Goal: Navigation & Orientation: Find specific page/section

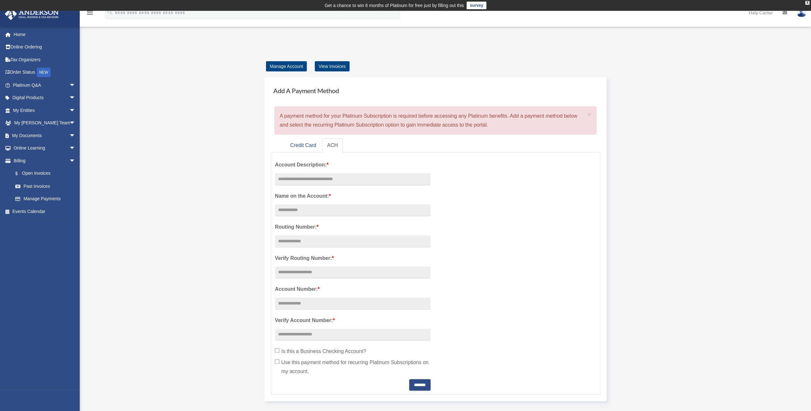
click at [786, 37] on div "Add Card slewis@sheermtg.com Sign Out slewis@sheermtg.com Home Online Ordering …" at bounding box center [405, 292] width 811 height 563
click at [799, 16] on img at bounding box center [801, 12] width 10 height 9
click at [769, 31] on link "[EMAIL_ADDRESS][DOMAIN_NAME]" at bounding box center [771, 32] width 69 height 19
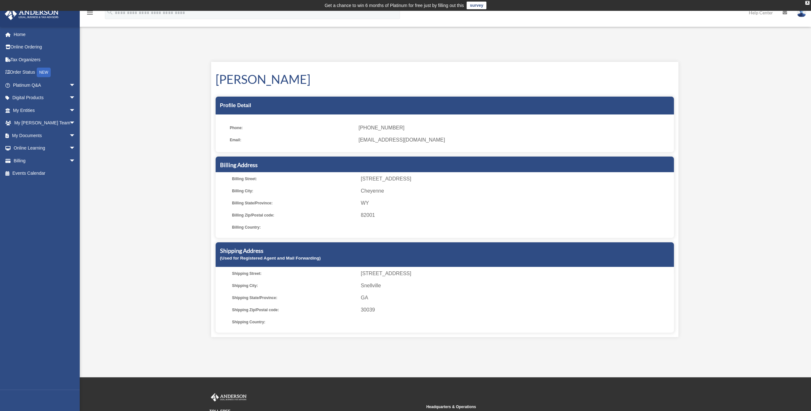
click at [389, 138] on span "officers@premiumdestinyholdings.com" at bounding box center [513, 139] width 310 height 9
click at [90, 13] on icon "menu" at bounding box center [90, 13] width 8 height 8
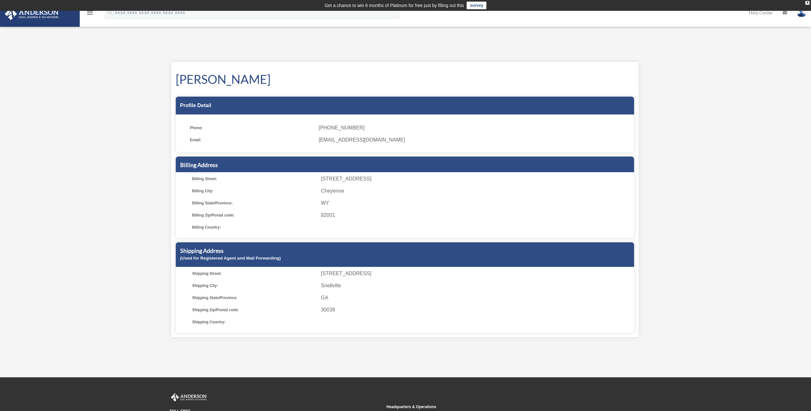
click at [90, 13] on icon "menu" at bounding box center [90, 13] width 8 height 8
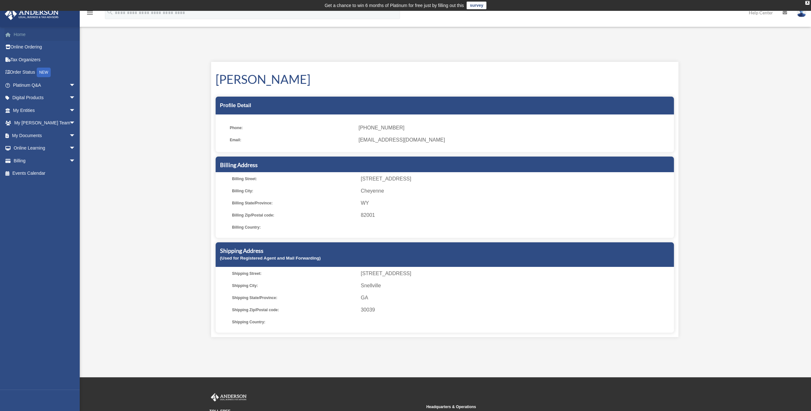
click at [17, 33] on link "Home" at bounding box center [44, 34] width 81 height 13
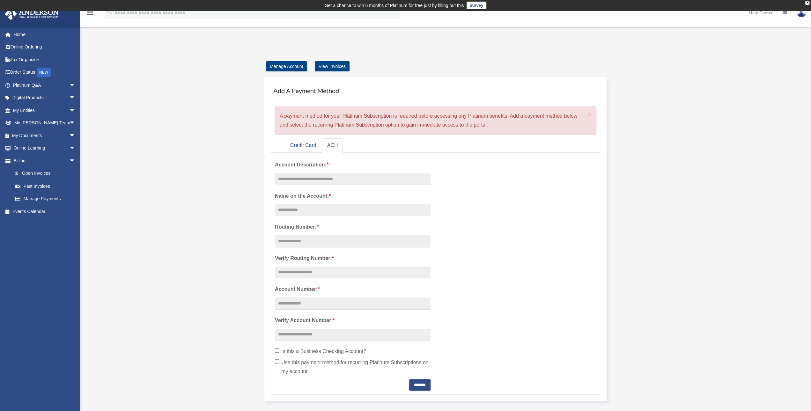
click at [760, 14] on link "Help Center" at bounding box center [761, 12] width 34 height 25
click at [802, 12] on img at bounding box center [801, 12] width 10 height 9
click at [696, 28] on link "My Profile" at bounding box center [705, 29] width 64 height 13
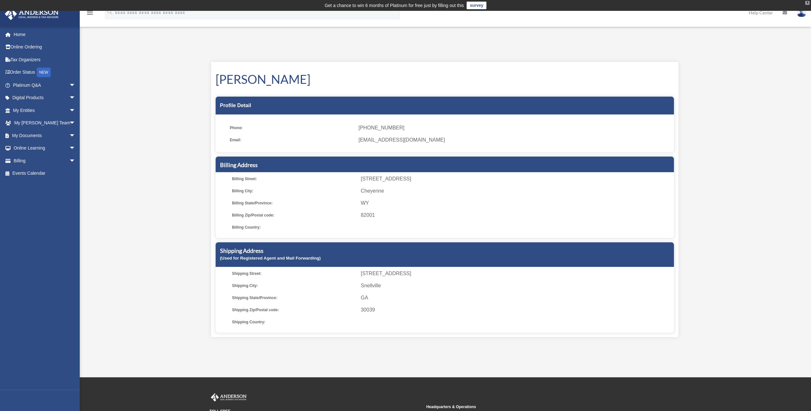
click at [806, 2] on div "X" at bounding box center [807, 3] width 4 height 4
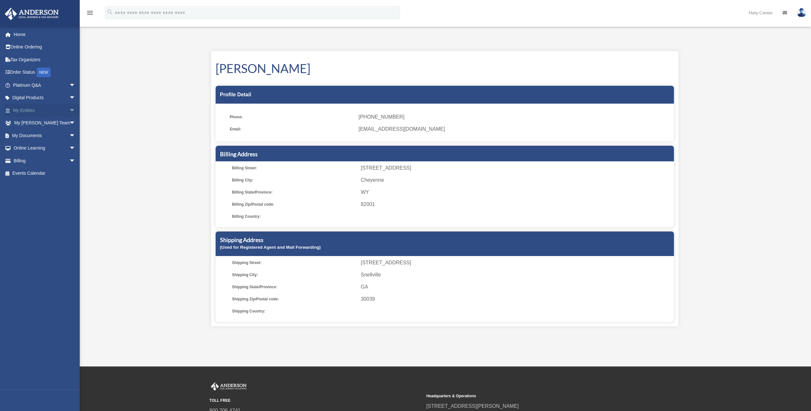
click at [69, 108] on span "arrow_drop_down" at bounding box center [75, 110] width 13 height 13
click at [69, 197] on span "arrow_drop_down" at bounding box center [75, 198] width 13 height 13
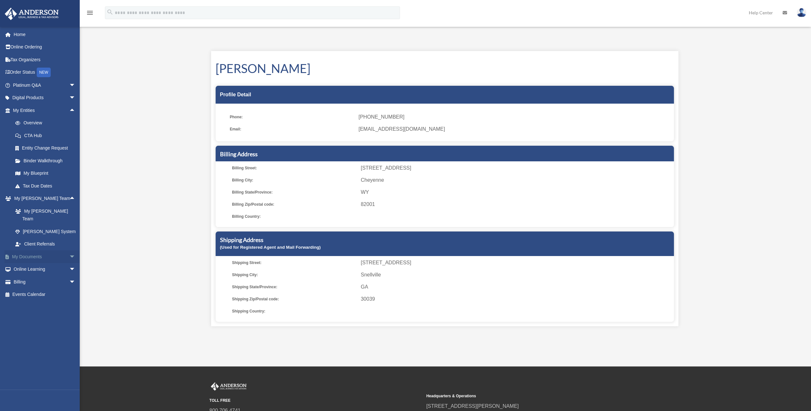
click at [69, 250] on span "arrow_drop_down" at bounding box center [75, 256] width 13 height 13
